Goal: Task Accomplishment & Management: Use online tool/utility

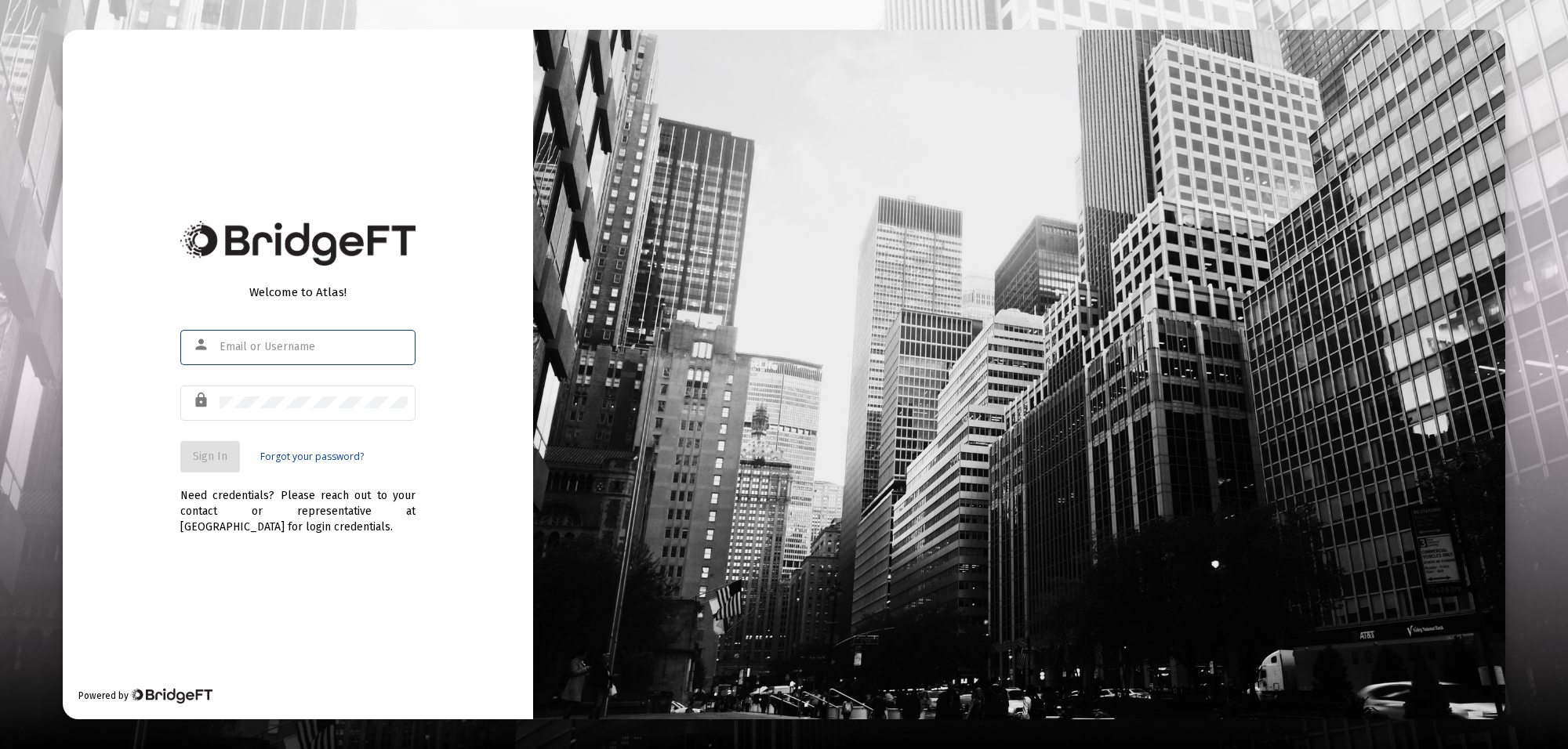
click at [279, 353] on div at bounding box center [313, 347] width 188 height 38
type input "[PERSON_NAME][EMAIL_ADDRESS][PERSON_NAME][DOMAIN_NAME]"
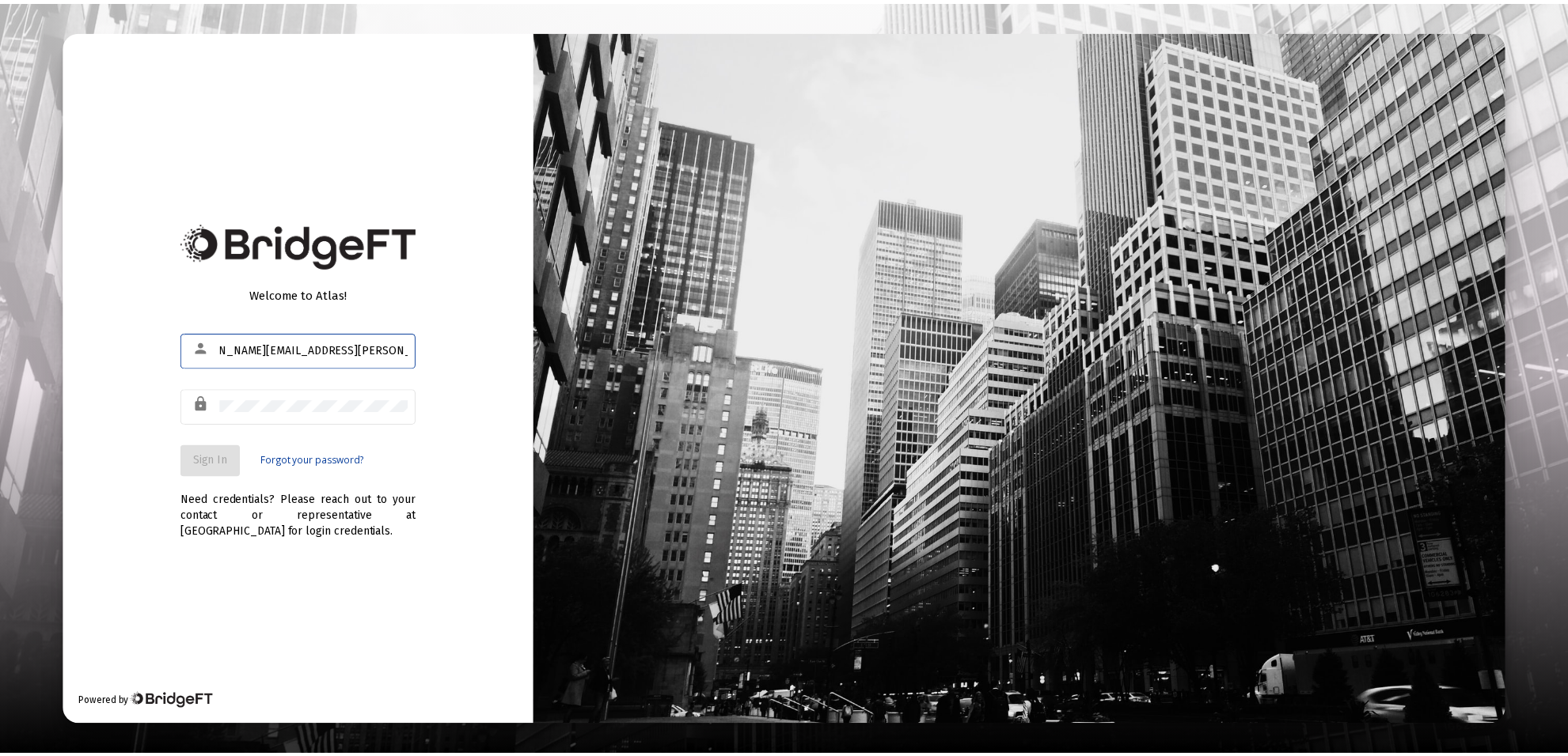
scroll to position [0, 0]
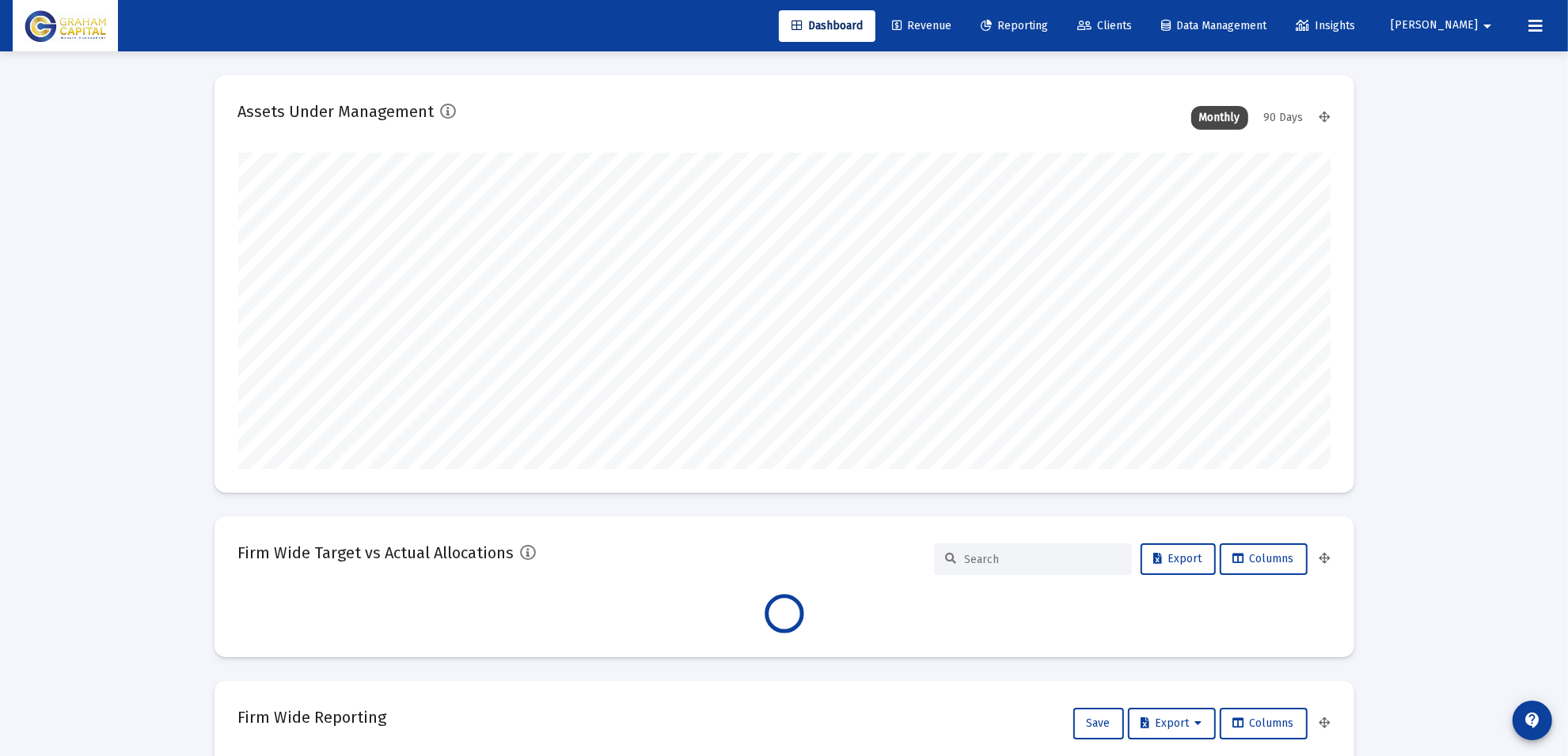
scroll to position [316, 588]
type input "[DATE]"
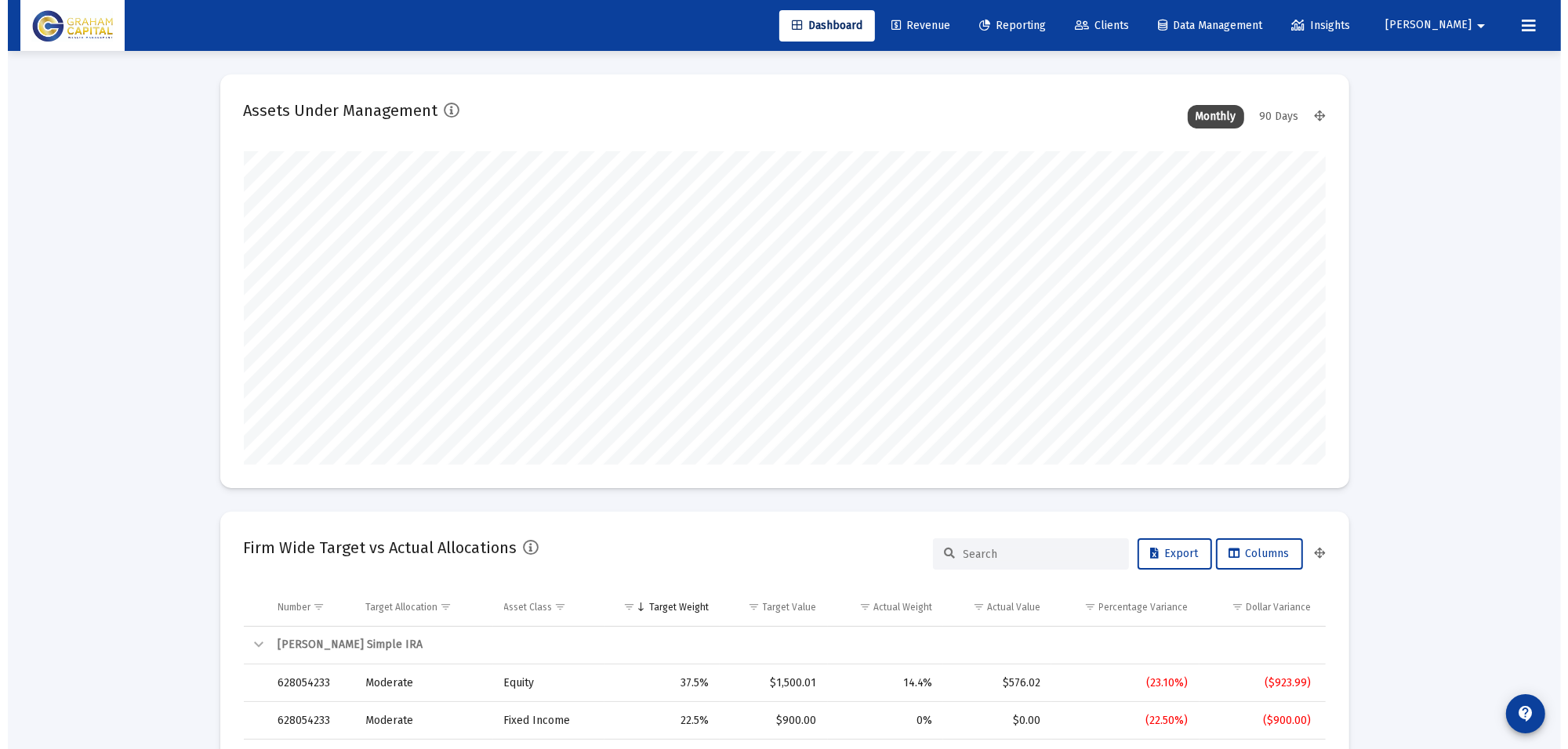
scroll to position [313, 506]
click at [942, 21] on span "Revenue" at bounding box center [912, 26] width 59 height 13
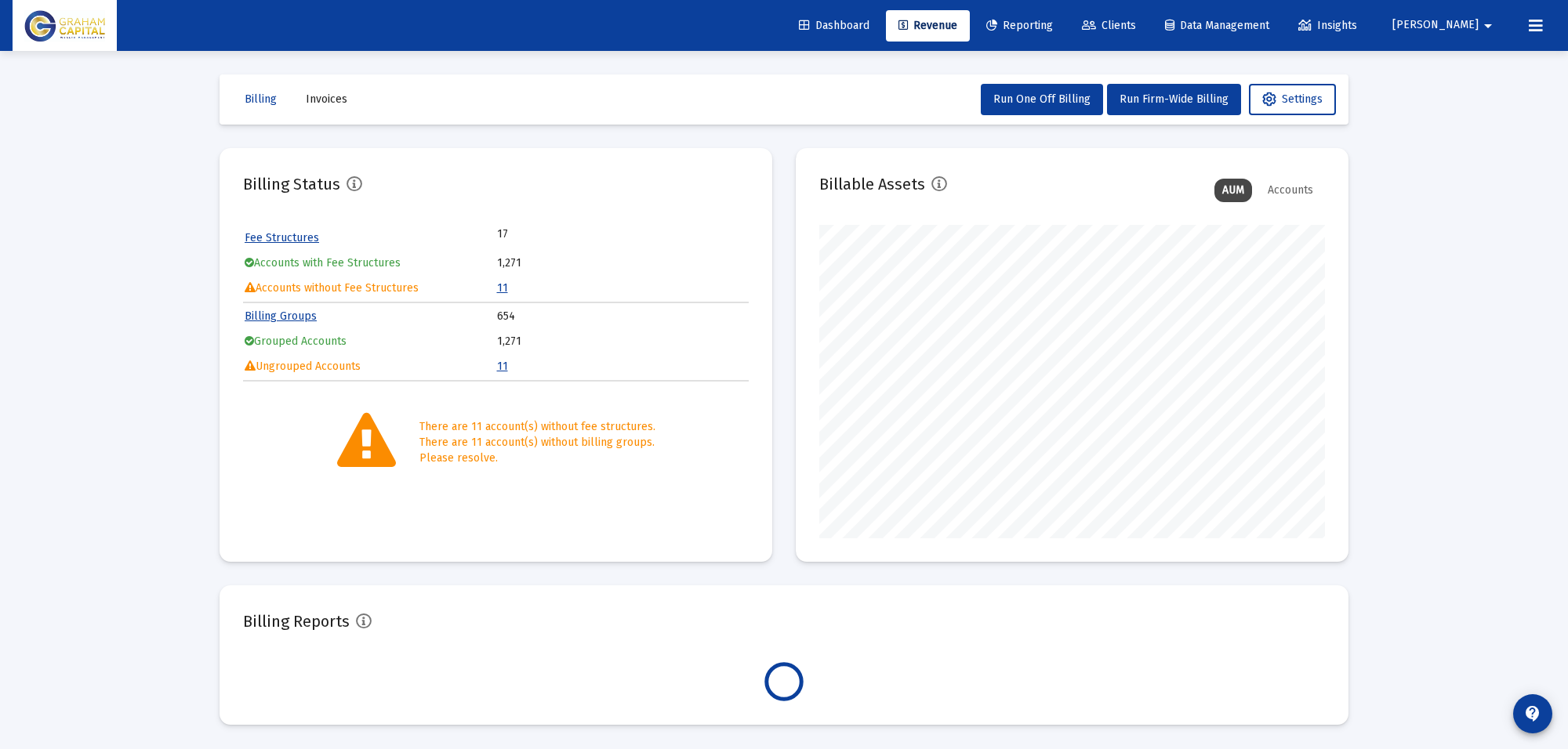
scroll to position [313, 506]
click at [1053, 23] on span "Reporting" at bounding box center [1020, 26] width 67 height 13
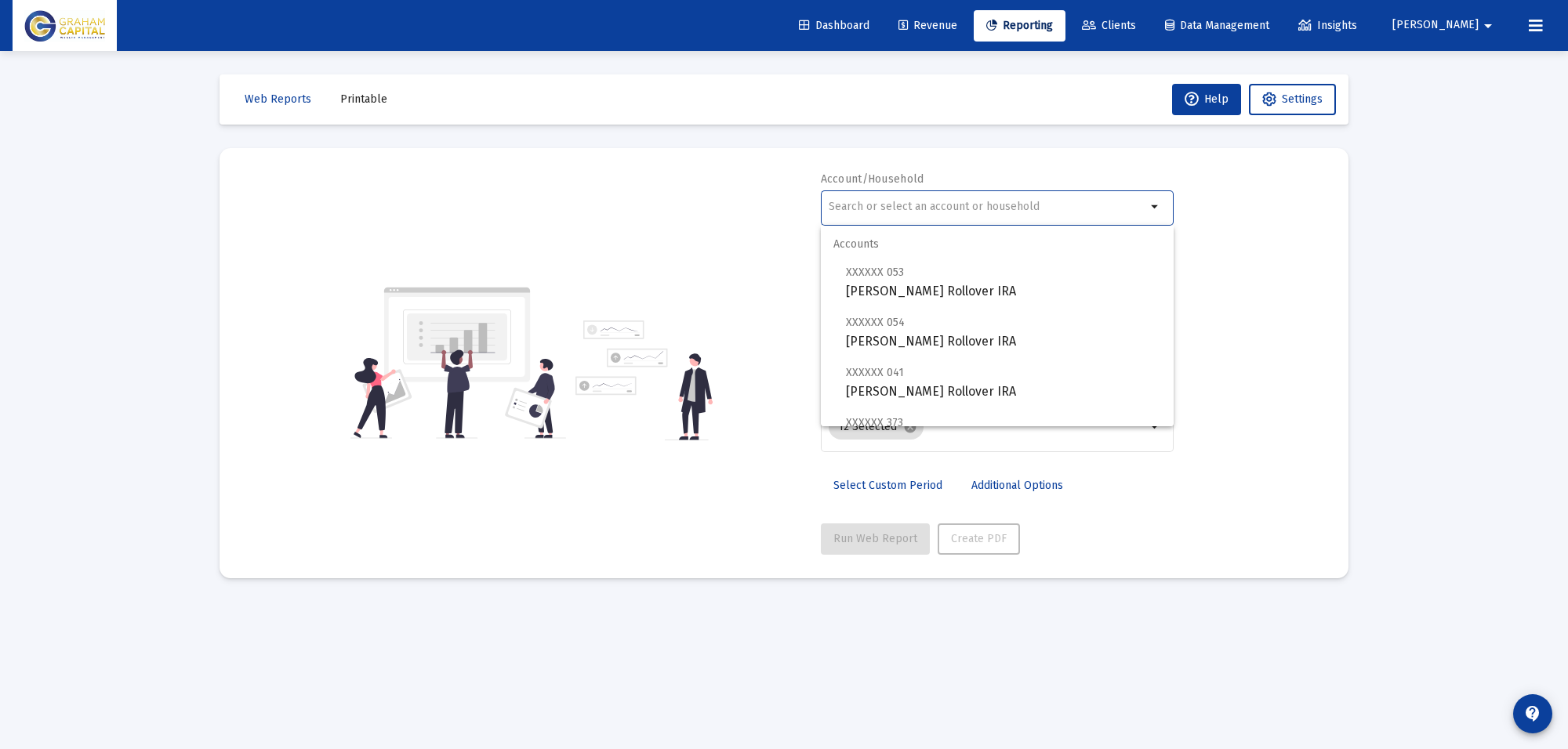
click at [895, 208] on input "text" at bounding box center [986, 207] width 317 height 12
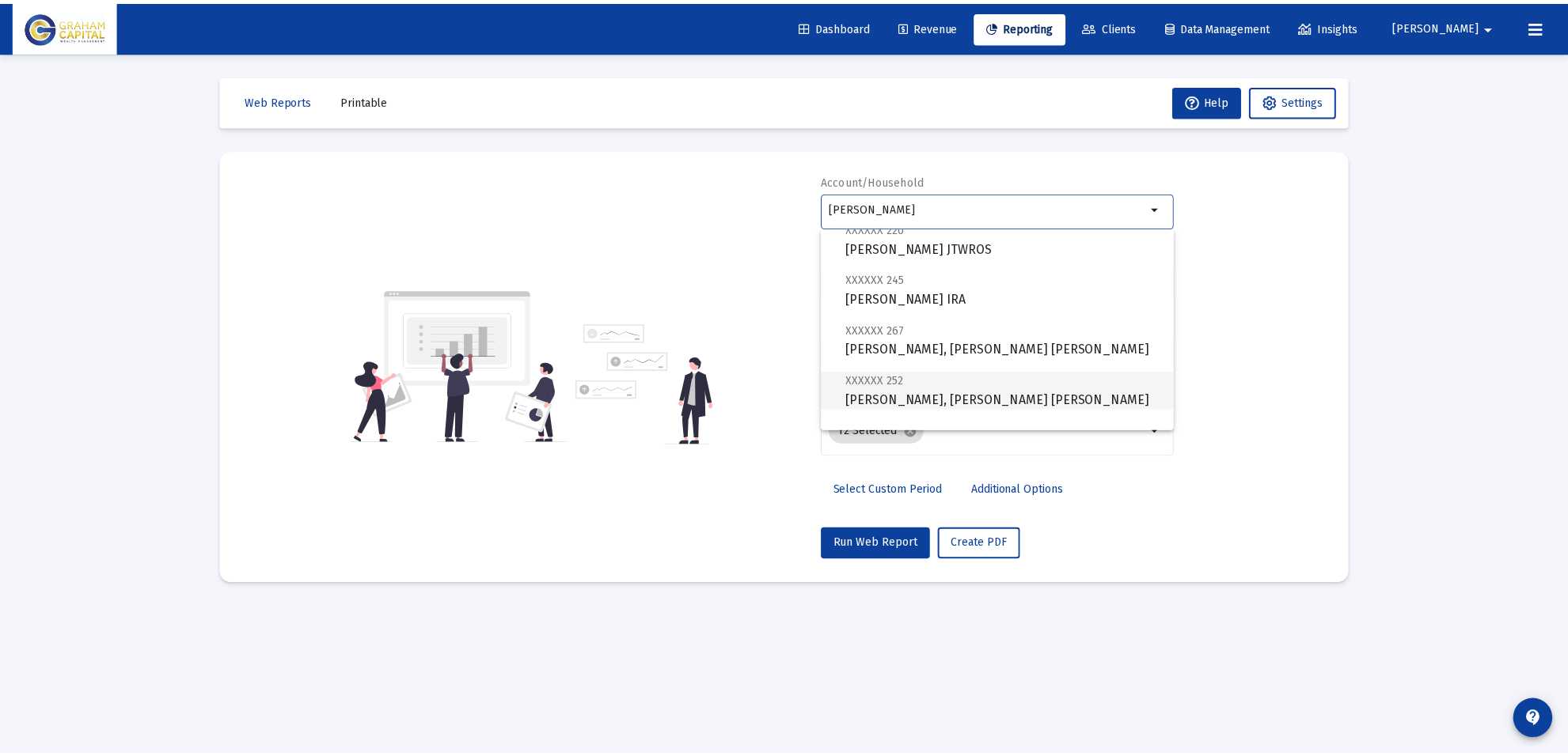
scroll to position [164, 0]
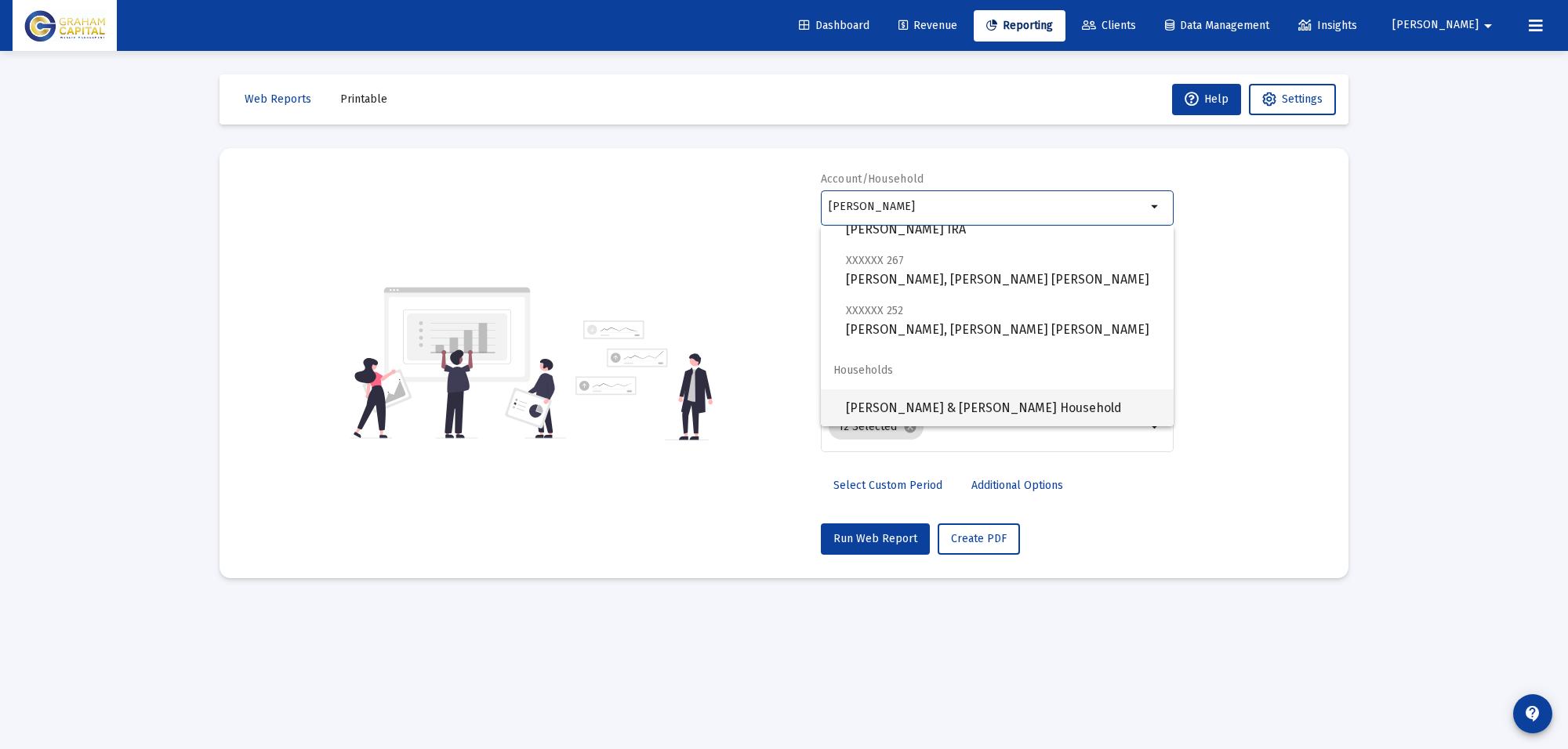
click at [974, 409] on span "[PERSON_NAME] & [PERSON_NAME] Household" at bounding box center [1003, 408] width 315 height 37
type input "[PERSON_NAME] & [PERSON_NAME] Household"
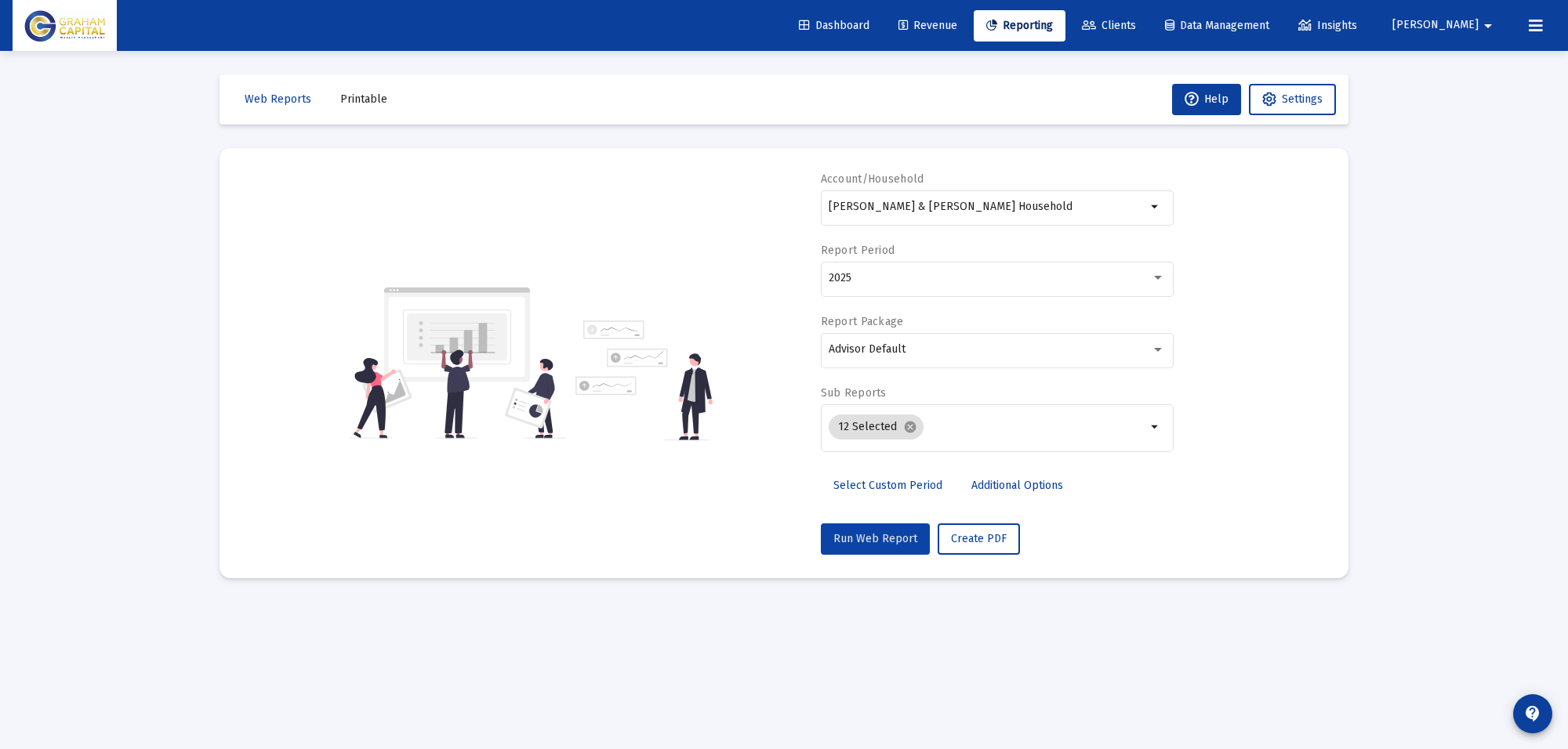
click at [901, 537] on span "Run Web Report" at bounding box center [875, 539] width 84 height 13
select select "View all"
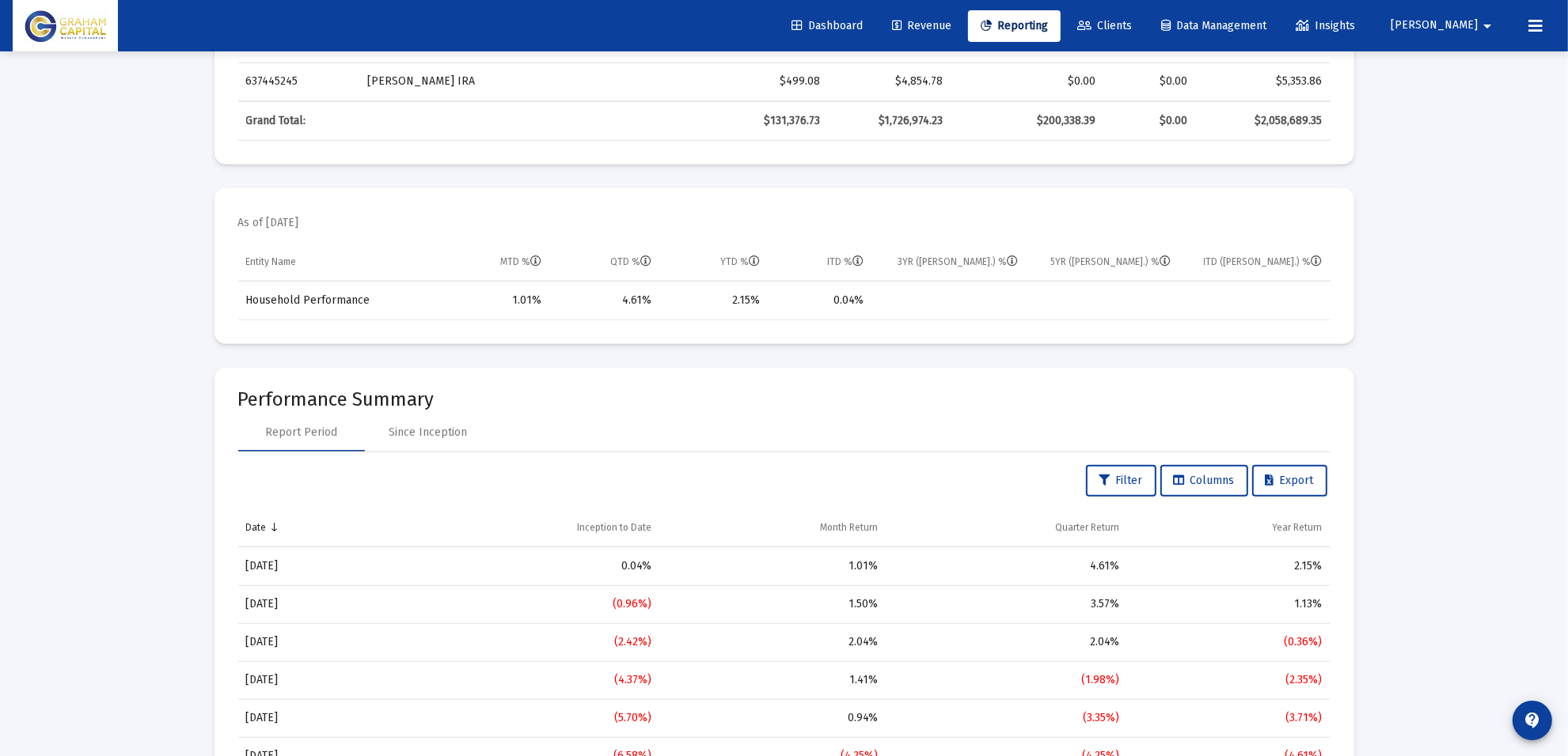
scroll to position [297, 0]
